Goal: Task Accomplishment & Management: Use online tool/utility

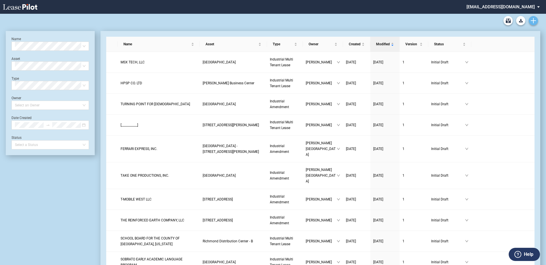
click at [532, 22] on icon "Create new document" at bounding box center [533, 20] width 5 height 5
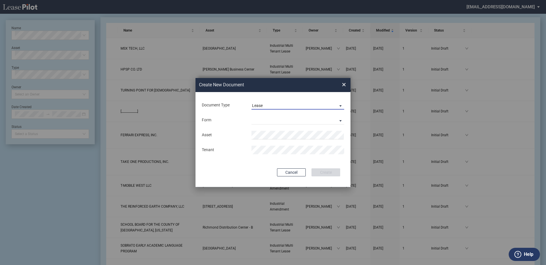
click at [266, 105] on span "Lease" at bounding box center [293, 106] width 82 height 6
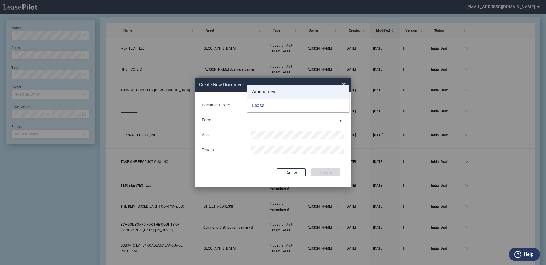
click at [270, 91] on div "Amendment" at bounding box center [264, 92] width 25 height 6
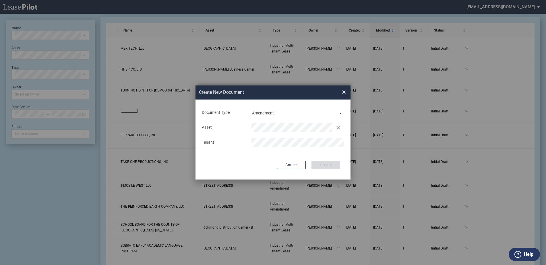
click at [265, 152] on div "Document Type Amendment Deal Type Industrial Deal Type Industrial Form Industri…" at bounding box center [272, 140] width 155 height 80
drag, startPoint x: 279, startPoint y: 141, endPoint x: 251, endPoint y: 150, distance: 28.8
click at [279, 141] on li "Ontario Pacific Business Center" at bounding box center [297, 139] width 93 height 14
drag, startPoint x: 331, startPoint y: 165, endPoint x: 335, endPoint y: 168, distance: 4.9
click at [330, 165] on button "Create" at bounding box center [325, 165] width 29 height 8
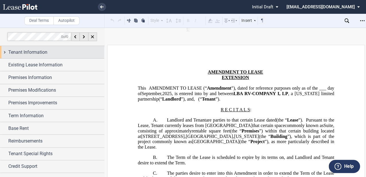
click at [32, 50] on span "Tenant Information" at bounding box center [27, 52] width 39 height 7
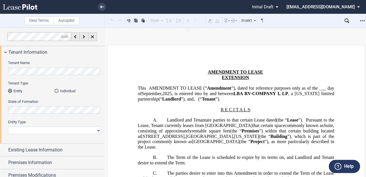
click at [22, 106] on div "State of Formation" at bounding box center [54, 106] width 93 height 15
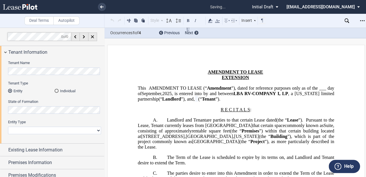
click at [22, 131] on select "Corporation Limited Liability Company General Partnership Limited Partnership O…" at bounding box center [54, 130] width 93 height 7
select select "limited liability company"
click at [8, 127] on select "Corporation Limited Liability Company General Partnership Limited Partnership O…" at bounding box center [54, 130] width 93 height 7
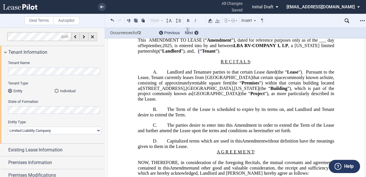
scroll to position [57, 0]
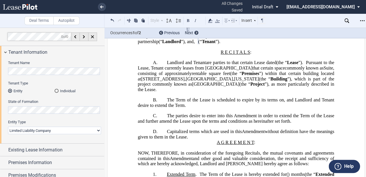
click at [253, 65] on span "are parties to that certain Lease dated" at bounding box center [241, 62] width 70 height 5
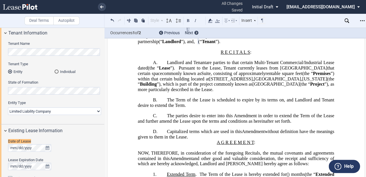
scroll to position [58, 0]
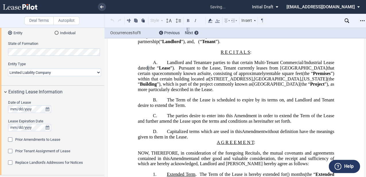
click at [200, 87] on span "”), which is part of the project commonly known as" at bounding box center [205, 84] width 96 height 5
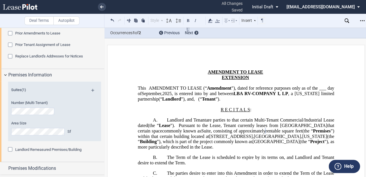
scroll to position [19, 0]
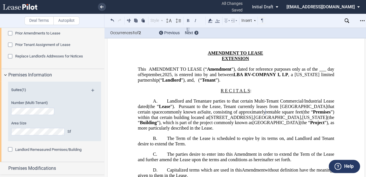
click at [244, 120] on span "[STREET_ADDRESS]" at bounding box center [230, 117] width 43 height 5
click at [226, 114] on span "Suite , consisting of approximately rentable square feet" at bounding box center [251, 111] width 101 height 5
drag, startPoint x: 253, startPoint y: 57, endPoint x: 222, endPoint y: 61, distance: 31.2
click at [222, 60] on p "EXTENSION AND EXPANSION AND RELOCATION AND REDUCTION" at bounding box center [236, 58] width 196 height 5
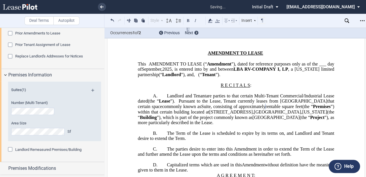
scroll to position [38, 0]
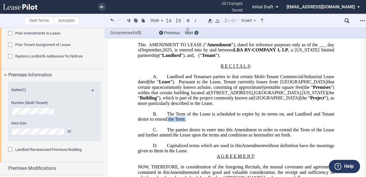
drag, startPoint x: 205, startPoint y: 126, endPoint x: 179, endPoint y: 123, distance: 25.7
click at [179, 122] on p "B. The Term of the Lease is scheduled to expire by its terms on ﻿ ﻿ , and Landl…" at bounding box center [236, 116] width 196 height 11
drag, startPoint x: 179, startPoint y: 123, endPoint x: 208, endPoint y: 121, distance: 29.4
click at [191, 116] on span "The Term of the Lease is scheduled to expire by its terms on" at bounding box center [225, 113] width 117 height 5
click at [212, 116] on span "The Term of the Lease is scheduled to expire by its terms on" at bounding box center [225, 113] width 117 height 5
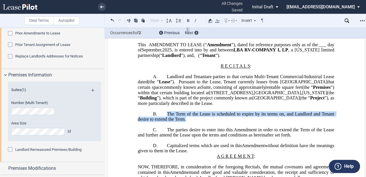
drag, startPoint x: 207, startPoint y: 126, endPoint x: 166, endPoint y: 122, distance: 41.5
click at [166, 122] on p "B. The Term of the Lease is scheduled to expire by its terms on ﻿ ﻿ , and Landl…" at bounding box center [236, 116] width 196 height 11
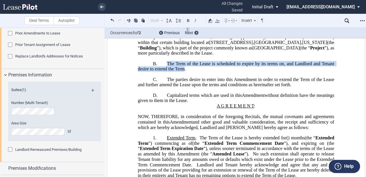
scroll to position [96, 0]
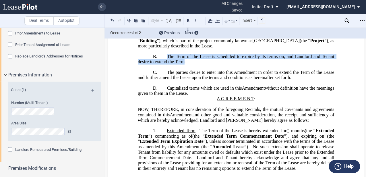
click at [187, 80] on span "The parties desire to enter into this Amendment in order to extend the Term of …" at bounding box center [237, 74] width 198 height 10
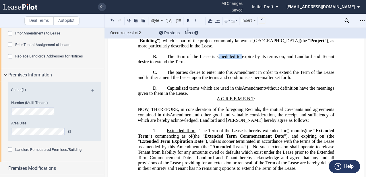
drag, startPoint x: 238, startPoint y: 63, endPoint x: 214, endPoint y: 62, distance: 23.9
click at [214, 59] on span "The Term of the Lease is scheduled to expire by its terms on" at bounding box center [225, 56] width 117 height 5
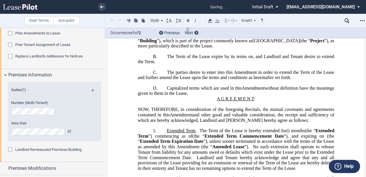
click at [221, 59] on span "The Term of the Lease expire by its terms on" at bounding box center [210, 56] width 86 height 5
drag, startPoint x: 222, startPoint y: 69, endPoint x: 211, endPoint y: 67, distance: 11.5
click at [222, 64] on p "B. The Term of the Lease expired by its terms on ﻿ ﻿ , and Landlord and Tenant …" at bounding box center [236, 59] width 196 height 11
drag, startPoint x: 209, startPoint y: 63, endPoint x: 246, endPoint y: 63, distance: 37.0
click at [246, 59] on span "The Term of the Lease expired by its terms on" at bounding box center [210, 56] width 87 height 5
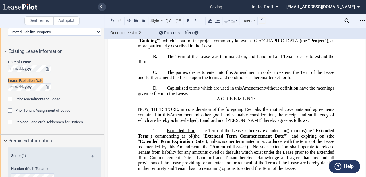
scroll to position [77, 0]
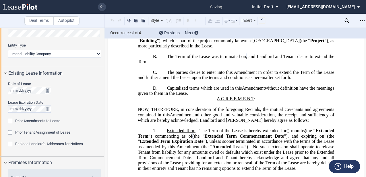
drag, startPoint x: 196, startPoint y: 90, endPoint x: 237, endPoint y: 71, distance: 45.2
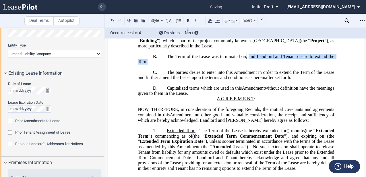
drag, startPoint x: 273, startPoint y: 62, endPoint x: 171, endPoint y: 69, distance: 102.5
click at [171, 64] on p "B. The Term of the Lease was terminated on ﻿ ﻿ , and Landlord and Tenant desire…" at bounding box center [236, 59] width 196 height 11
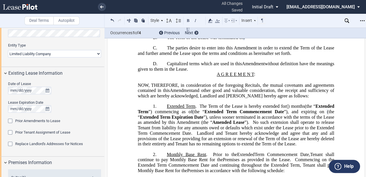
scroll to position [115, 0]
drag, startPoint x: 267, startPoint y: 100, endPoint x: 262, endPoint y: 105, distance: 6.7
click at [267, 98] on span "and other good and valuable consideration, the receipt and sufficiency of which…" at bounding box center [237, 93] width 198 height 10
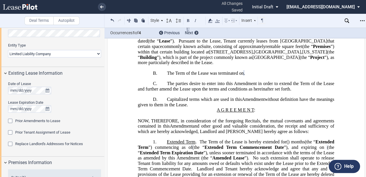
scroll to position [76, 0]
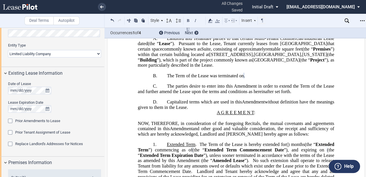
click at [167, 93] on span "The parties desire to enter into this Amendment in order to extend the Term of …" at bounding box center [237, 88] width 198 height 10
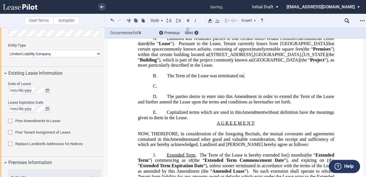
click at [180, 96] on div "!!SET_LEVEL_0!! !!AMD_LEVEL_1!! C. ﻿ !!SET_LEVEL_0!! !!AMD_LEVEL_1!! D. The par…" at bounding box center [236, 93] width 196 height 21
click at [182, 89] on p "C. ﻿" at bounding box center [236, 85] width 196 height 5
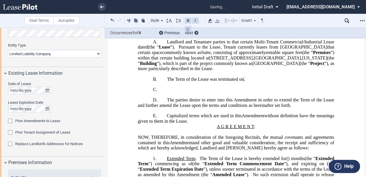
scroll to position [54, 0]
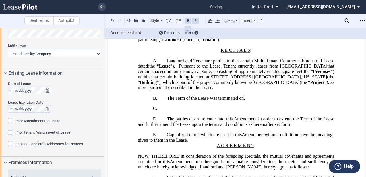
drag, startPoint x: 175, startPoint y: 94, endPoint x: 175, endPoint y: 101, distance: 6.3
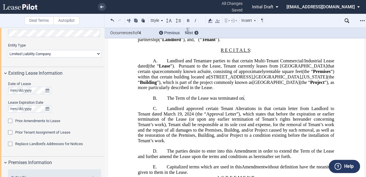
click at [231, 126] on span "﻿Landlord approved certain Tenant Alterations in that certain letter from Landl…" at bounding box center [237, 124] width 198 height 37
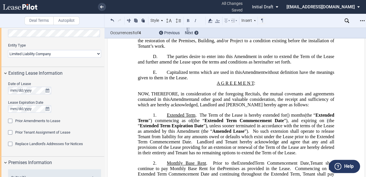
scroll to position [150, 0]
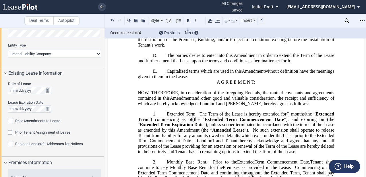
click at [193, 116] on span "Extended Term . The Term of the Lease is hereby extended for ﻿ ﻿ ( ﻿ ﻿ ) month" at bounding box center [235, 113] width 136 height 5
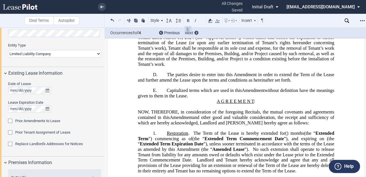
scroll to position [111, 0]
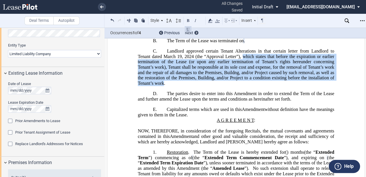
drag, startPoint x: 242, startPoint y: 64, endPoint x: 154, endPoint y: 90, distance: 91.3
click at [162, 86] on span "﻿Landlord approved certain Tenant Alterations in that certain letter from Landl…" at bounding box center [237, 66] width 198 height 37
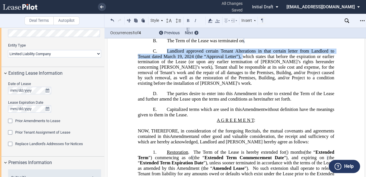
click at [235, 84] on span "﻿Landlord approved certain Tenant Alterations in that certain letter from Landl…" at bounding box center [237, 66] width 198 height 37
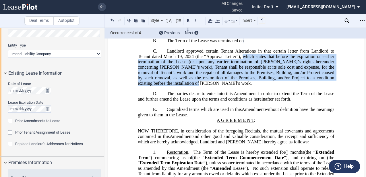
drag, startPoint x: 243, startPoint y: 63, endPoint x: 164, endPoint y: 90, distance: 82.9
click at [163, 86] on span "﻿Landlord approved certain Tenant Alterations in that certain letter from Landl…" at bounding box center [237, 66] width 198 height 37
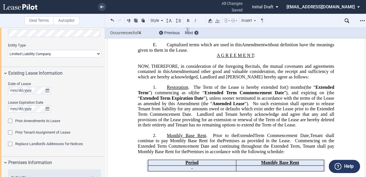
scroll to position [169, 0]
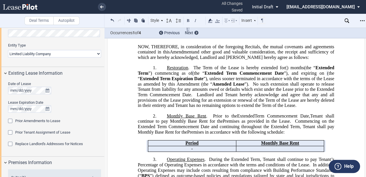
click at [193, 70] on span "The Term of the Lease is hereby extended for" at bounding box center [239, 67] width 92 height 5
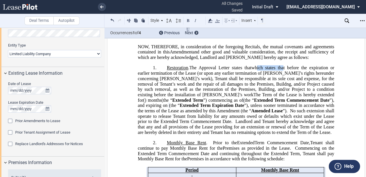
drag, startPoint x: 284, startPoint y: 76, endPoint x: 257, endPoint y: 79, distance: 28.0
click at [258, 77] on span "which states that before the expiration or earlier termination of the Lease (or…" at bounding box center [237, 81] width 198 height 32
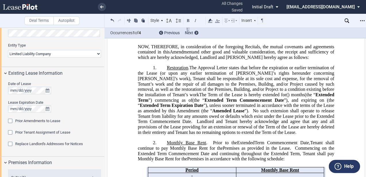
click at [197, 93] on span "t before the expiration or earlier termination of the Lease (or upon any earlie…" at bounding box center [237, 81] width 198 height 32
click at [214, 97] on span "The Term of the Lease is hereby extended for" at bounding box center [242, 94] width 87 height 5
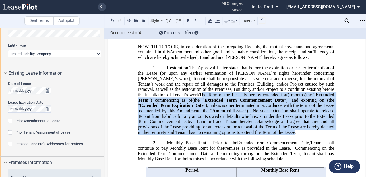
drag, startPoint x: 328, startPoint y: 98, endPoint x: 293, endPoint y: 142, distance: 56.0
click at [293, 135] on p "1. Restoration . The Approval Letter states tha t before the expiration or earl…" at bounding box center [236, 100] width 196 height 70
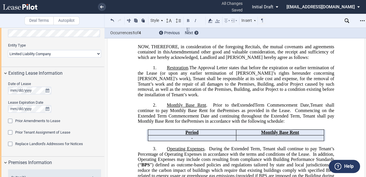
click at [250, 76] on span "t before the expiration or earlier termination of the Lease (or upon any earlie…" at bounding box center [237, 81] width 198 height 32
click at [248, 77] on span "t before the expiration or earlier termination of the Lease (or upon any earlie…" at bounding box center [237, 81] width 198 height 32
click at [249, 77] on span "t before the expiration or earlier termination of the Lease (or upon any earlie…" at bounding box center [237, 81] width 198 height 32
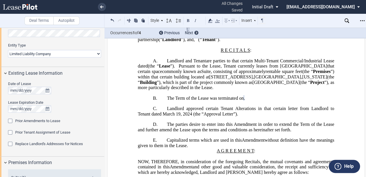
scroll to position [73, 0]
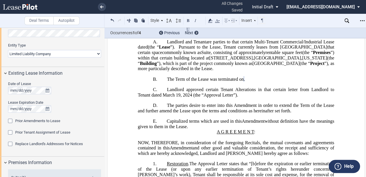
drag, startPoint x: 236, startPoint y: 102, endPoint x: 237, endPoint y: 108, distance: 6.0
click at [236, 97] on span "﻿Landlord approved certain Tenant Alterations in that certain letter from Landl…" at bounding box center [237, 92] width 198 height 10
click at [166, 111] on span "The parties desire to enter into this Amendment in order to extend the Term of …" at bounding box center [237, 107] width 198 height 10
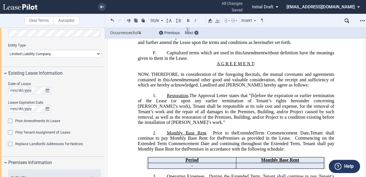
scroll to position [130, 0]
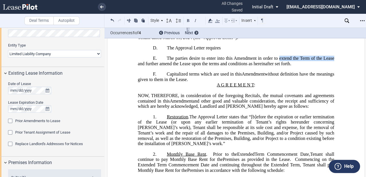
drag, startPoint x: 278, startPoint y: 65, endPoint x: 333, endPoint y: 64, distance: 55.4
click at [333, 64] on span "The parties desire to enter into this Amendment in order to extend the Term of …" at bounding box center [237, 61] width 198 height 10
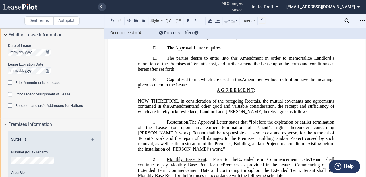
scroll to position [150, 0]
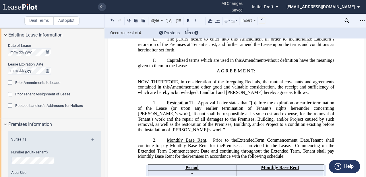
click at [210, 127] on span "t “[b]efore the expiration or earlier termination of the Lease (or upon any ear…" at bounding box center [237, 116] width 198 height 32
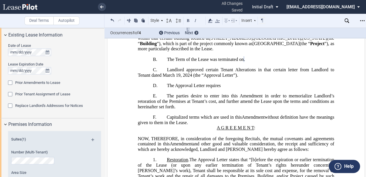
scroll to position [92, 0]
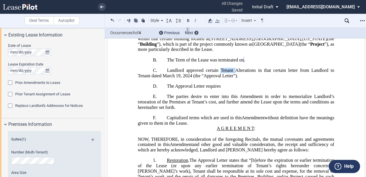
drag, startPoint x: 235, startPoint y: 78, endPoint x: 220, endPoint y: 77, distance: 15.2
click at [220, 77] on span "﻿Landlord approved certain Tenant Alterations in that certain letter from Landl…" at bounding box center [237, 72] width 198 height 10
click at [234, 77] on span "﻿Landlord approved certain Tenant Alterations in that certain letter from Landl…" at bounding box center [237, 72] width 198 height 10
drag, startPoint x: 235, startPoint y: 78, endPoint x: 255, endPoint y: 76, distance: 20.1
click at [255, 76] on span "﻿Landlord approved certain Tenant Alterations in that certain letter from Landl…" at bounding box center [237, 72] width 198 height 10
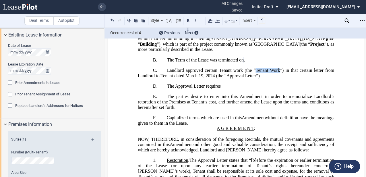
drag, startPoint x: 254, startPoint y: 77, endPoint x: 279, endPoint y: 77, distance: 24.7
click at [279, 77] on span "﻿Landlord approved certain Tenant w﻿ork (the “Tenant Work”) in that certain let…" at bounding box center [237, 72] width 198 height 10
drag, startPoint x: 225, startPoint y: 83, endPoint x: 253, endPoint y: 83, distance: 27.8
click at [253, 78] on span "﻿Landlord approved certain Tenant w﻿ork (the “ Tenant Work ”) in that certain l…" at bounding box center [237, 72] width 198 height 10
click at [254, 78] on span "﻿Landlord approved certain Tenant w﻿ork (the “ Tenant Work ”) in that certain l…" at bounding box center [237, 72] width 198 height 10
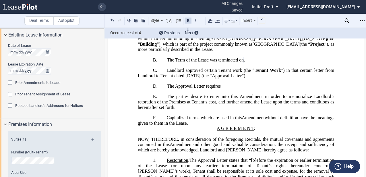
drag, startPoint x: 254, startPoint y: 83, endPoint x: 226, endPoint y: 83, distance: 28.7
click at [226, 78] on span "﻿Landlord approved certain Tenant w﻿ork (the “ Tenant Work ”) in that certain l…" at bounding box center [237, 72] width 198 height 10
drag, startPoint x: 231, startPoint y: 83, endPoint x: 250, endPoint y: 82, distance: 19.8
click at [241, 78] on span "Approval Letter" at bounding box center [227, 75] width 30 height 5
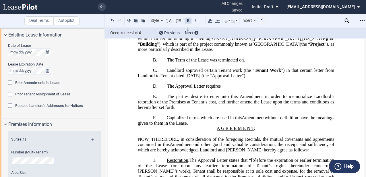
click at [241, 78] on span "Approval Letter" at bounding box center [227, 75] width 30 height 5
drag, startPoint x: 254, startPoint y: 83, endPoint x: 233, endPoint y: 81, distance: 20.8
click at [234, 78] on span "Approval Letter" at bounding box center [227, 75] width 30 height 5
drag, startPoint x: 226, startPoint y: 83, endPoint x: 241, endPoint y: 82, distance: 15.8
click at [241, 78] on span "Approval Letter" at bounding box center [227, 75] width 30 height 5
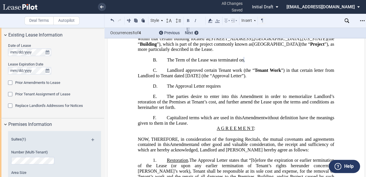
click at [241, 78] on span "Approval Letter" at bounding box center [227, 75] width 30 height 5
drag, startPoint x: 225, startPoint y: 82, endPoint x: 255, endPoint y: 82, distance: 29.9
click at [255, 78] on span "﻿Landlord approved certain Tenant w﻿ork (the “ Tenant Work ”) in that certain l…" at bounding box center [237, 72] width 198 height 10
click at [255, 99] on div "!!SET_LEVEL_0!! !!AMD_LEVEL_1!! D. ﻿The Approval Letter requires !!SET_LEVEL_0!…" at bounding box center [236, 96] width 196 height 26
drag, startPoint x: 241, startPoint y: 98, endPoint x: 241, endPoint y: 90, distance: 7.2
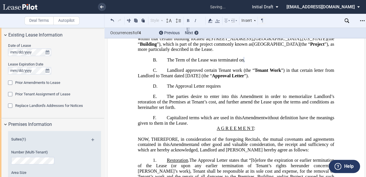
click at [241, 98] on div "!!SET_LEVEL_0!! !!AMD_LEVEL_1!! D. ﻿The Approval Letter requires !!SET_LEVEL_0!…" at bounding box center [236, 96] width 196 height 26
click at [234, 106] on span "The parties desire to enter into this Amendment in order to memorialize Landlor…" at bounding box center [237, 102] width 198 height 16
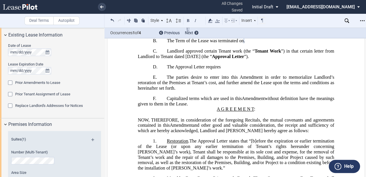
click at [225, 69] on p "D. ﻿The Approval Letter requires" at bounding box center [236, 66] width 196 height 5
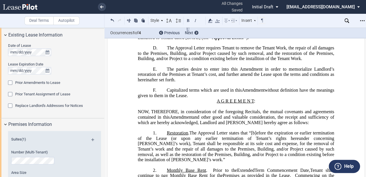
drag, startPoint x: 256, startPoint y: 67, endPoint x: 257, endPoint y: 73, distance: 6.4
click at [256, 61] on span "﻿The Approval Letter requires Tenant to remove the Tenant Work, the repair of a…" at bounding box center [237, 53] width 198 height 16
click at [270, 82] on span "The parties desire to enter into this Amendment in order to memorialize Landlor…" at bounding box center [237, 74] width 198 height 16
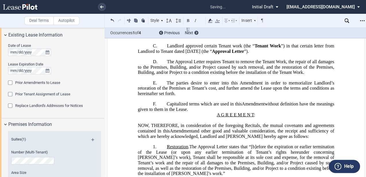
scroll to position [111, 0]
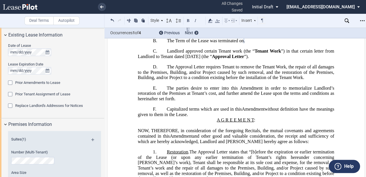
click at [293, 75] on span "﻿The Approval Letter requires Tenant to remove the Tenant Work, the repair of a…" at bounding box center [237, 72] width 198 height 16
click at [233, 74] on span "﻿The Approval Letter requires Tenant to remove the Tenant Work, to repair all d…" at bounding box center [237, 72] width 198 height 16
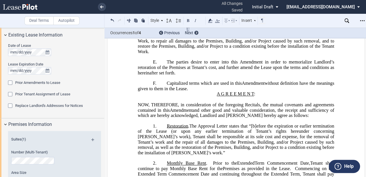
scroll to position [130, 0]
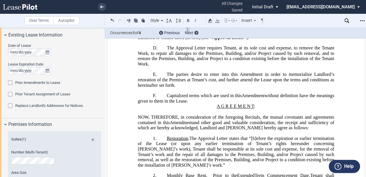
click at [146, 66] on span "﻿The Approval Letter requires Tenant, at its sole cost and expense, to remove t…" at bounding box center [237, 55] width 198 height 21
drag, startPoint x: 194, startPoint y: 71, endPoint x: 214, endPoint y: 72, distance: 19.5
click at [214, 66] on span "﻿The Approval Letter requires Tenant, at its sole cost and expense, to remove t…" at bounding box center [237, 55] width 198 height 21
click at [179, 88] on span "The parties desire to enter into this Amendment in order to memorialize Landlor…" at bounding box center [237, 80] width 198 height 16
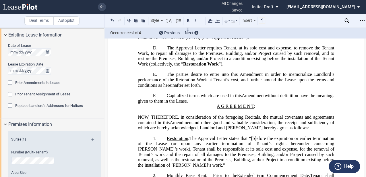
scroll to position [150, 0]
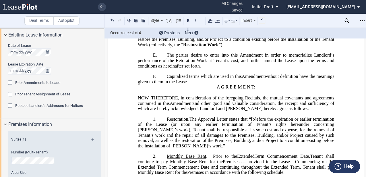
click at [204, 111] on span "and other good and valuable consideration, the receipt and sufficiency of which…" at bounding box center [237, 105] width 198 height 10
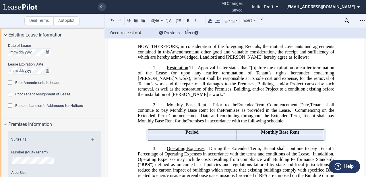
scroll to position [207, 0]
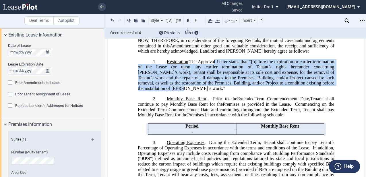
drag, startPoint x: 326, startPoint y: 92, endPoint x: 210, endPoint y: 72, distance: 118.0
click at [210, 72] on span "The Approval Letter states tha t “[b]efore the expiration or earlier terminatio…" at bounding box center [237, 75] width 198 height 32
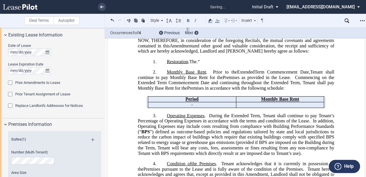
click at [207, 54] on p "NOW, THEREFORE, in consideration of the foregoing Recitals, the mutual covenant…" at bounding box center [236, 46] width 196 height 16
click at [204, 64] on p "1. Restoration . The ﻿ ﻿ ﻿ ﻿ ﻿ ﻿ ﻿ ﻿ ﻿ ﻿ .”" at bounding box center [236, 61] width 196 height 5
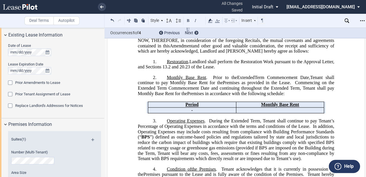
drag, startPoint x: 246, startPoint y: 77, endPoint x: 270, endPoint y: 73, distance: 23.8
click at [246, 69] on p "1. Restoration . Landlord shall perform the Restoration Work pursuant to the Ap…" at bounding box center [236, 64] width 196 height 11
drag, startPoint x: 283, startPoint y: 71, endPoint x: 300, endPoint y: 70, distance: 16.4
click at [300, 69] on span "Landlord shall perform the Restoration Work pursuant to the Approval Letter, an…" at bounding box center [237, 64] width 198 height 10
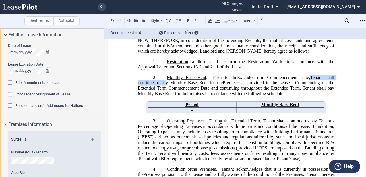
click at [164, 88] on p "2. Monthly Base Rent . Prior to the New Extended Term Commencement Date, and su…" at bounding box center [236, 86] width 196 height 22
click at [167, 80] on span "Monthly Base Rent" at bounding box center [186, 77] width 39 height 5
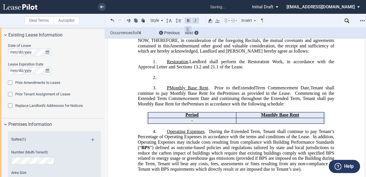
click at [167, 80] on p "2. ﻿" at bounding box center [236, 77] width 196 height 5
drag, startPoint x: 170, startPoint y: 88, endPoint x: 171, endPoint y: 91, distance: 3.5
click at [170, 91] on div "!!SET_LEVEL_1!! !!AMD_LEVEL_2!! 2. ﻿ !!SET_LEVEL_1!! !!AMD_LEVEL_2!! 3. P Month…" at bounding box center [236, 91] width 196 height 32
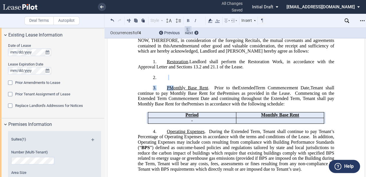
drag, startPoint x: 171, startPoint y: 91, endPoint x: 166, endPoint y: 90, distance: 5.0
click at [167, 90] on span "P Monthly Base Rent" at bounding box center [187, 87] width 41 height 5
click at [167, 80] on p "2. ﻿" at bounding box center [236, 77] width 196 height 5
click at [169, 80] on p "2. ﻿" at bounding box center [236, 77] width 196 height 5
click at [163, 80] on p "2. ﻿" at bounding box center [236, 77] width 196 height 5
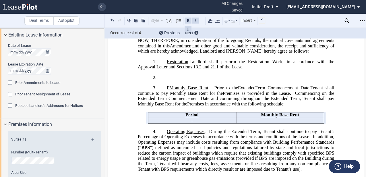
click at [165, 80] on p "2. ﻿" at bounding box center [236, 77] width 196 height 5
click at [167, 80] on p "2. ﻿" at bounding box center [236, 77] width 196 height 5
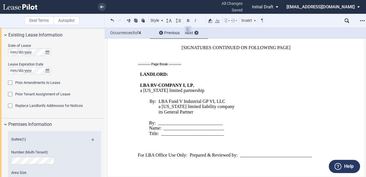
scroll to position [918, 0]
click at [361, 24] on div "Open Lease options menu" at bounding box center [362, 20] width 9 height 9
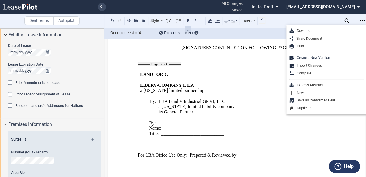
drag, startPoint x: 304, startPoint y: 32, endPoint x: 256, endPoint y: 76, distance: 65.6
click at [304, 32] on div "Download" at bounding box center [329, 30] width 70 height 5
